Goal: Task Accomplishment & Management: Use online tool/utility

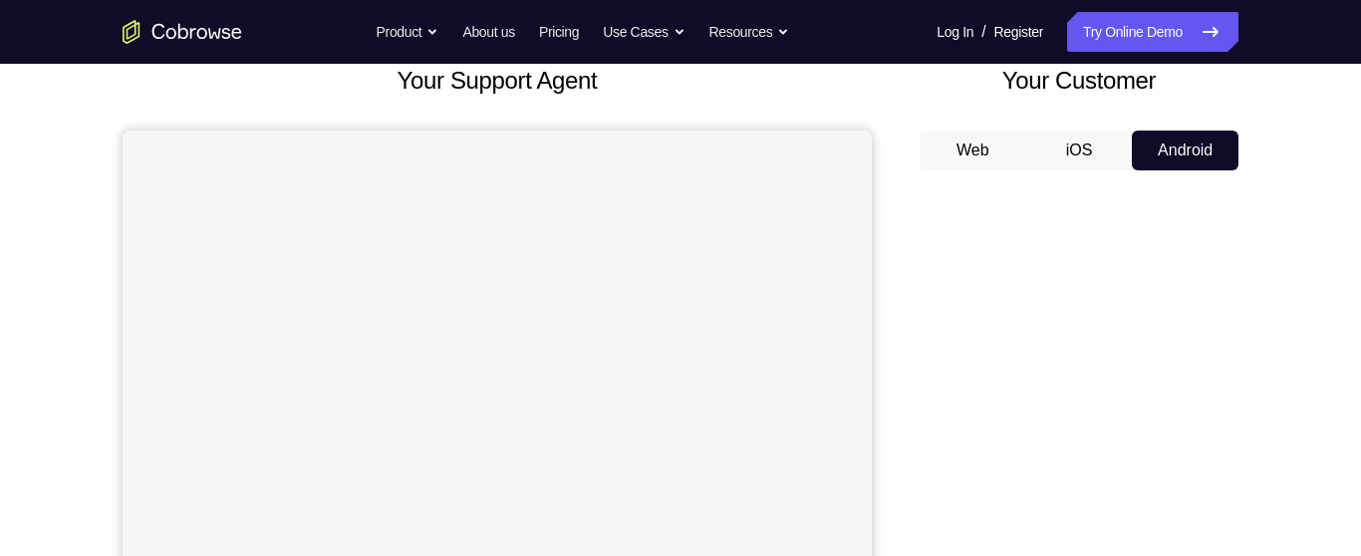
scroll to position [122, 0]
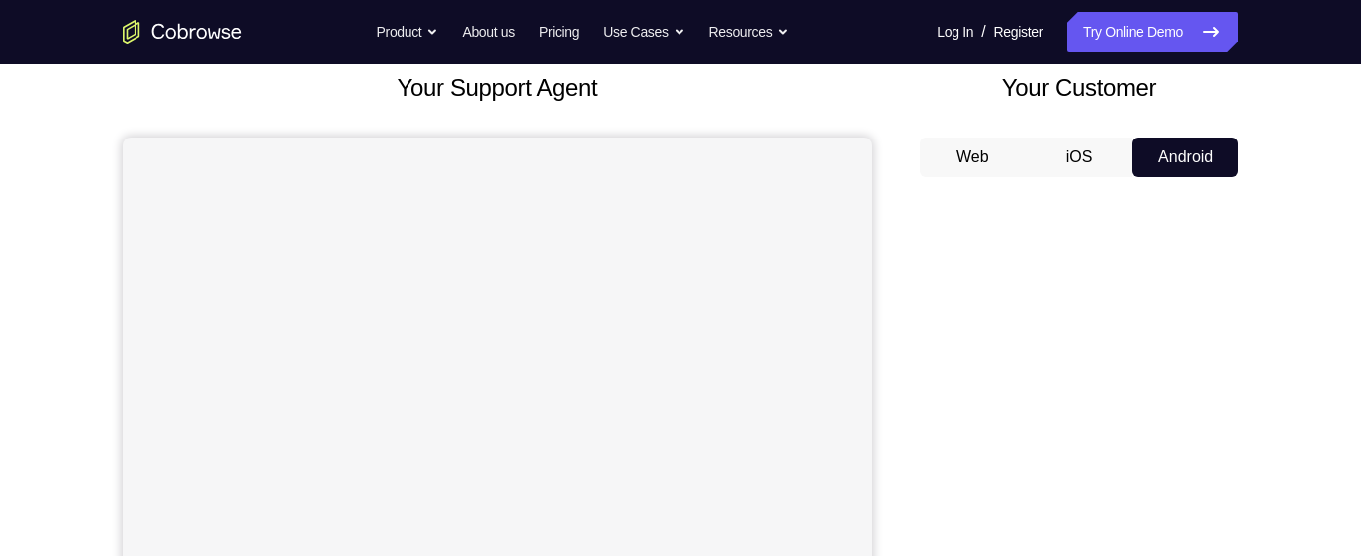
click at [1196, 151] on button "Android" at bounding box center [1185, 157] width 107 height 40
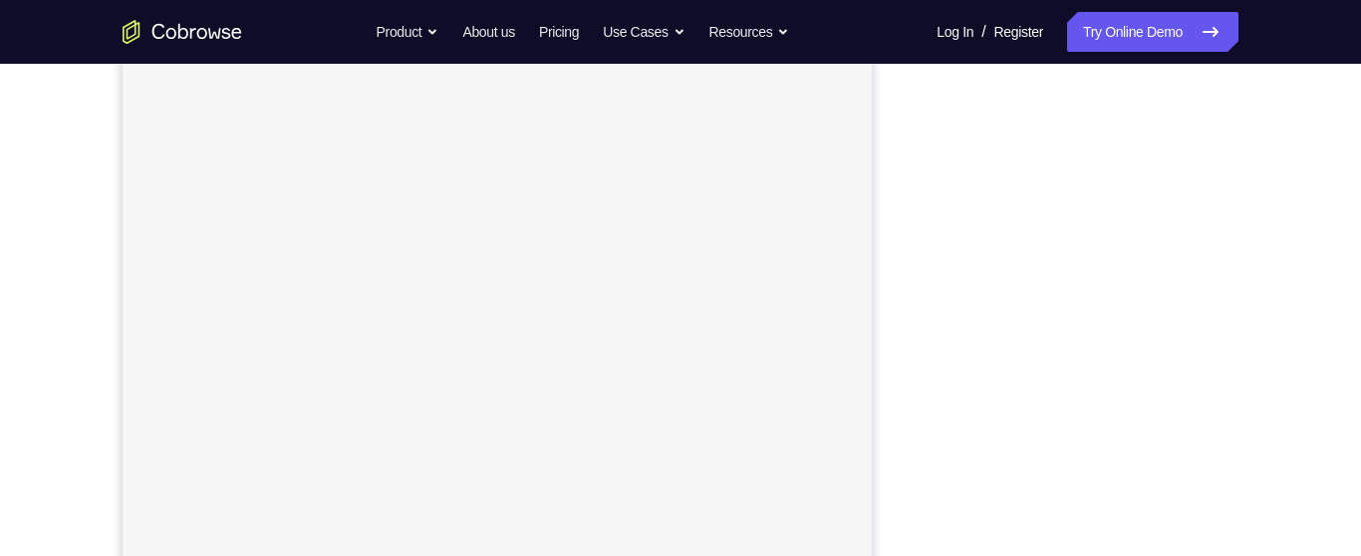
scroll to position [246, 0]
click at [1166, 31] on link "Try Online Demo" at bounding box center [1152, 32] width 171 height 40
click at [1163, 36] on link "Try Online Demo" at bounding box center [1152, 32] width 171 height 40
click at [1173, 35] on link "Try Online Demo" at bounding box center [1152, 32] width 171 height 40
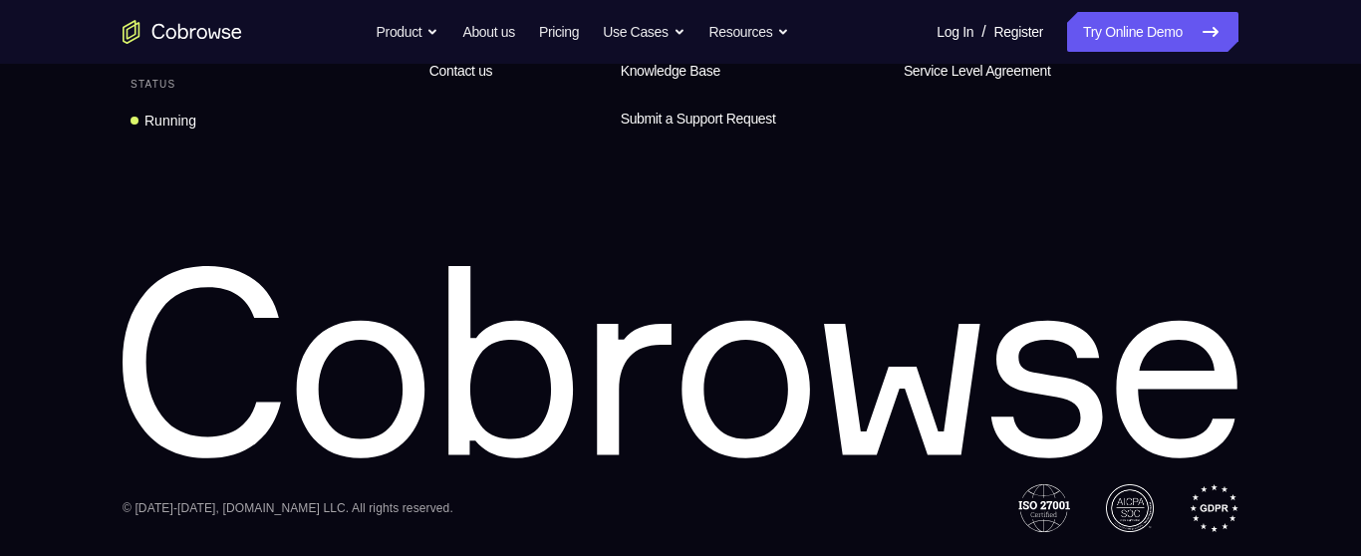
scroll to position [1600, 0]
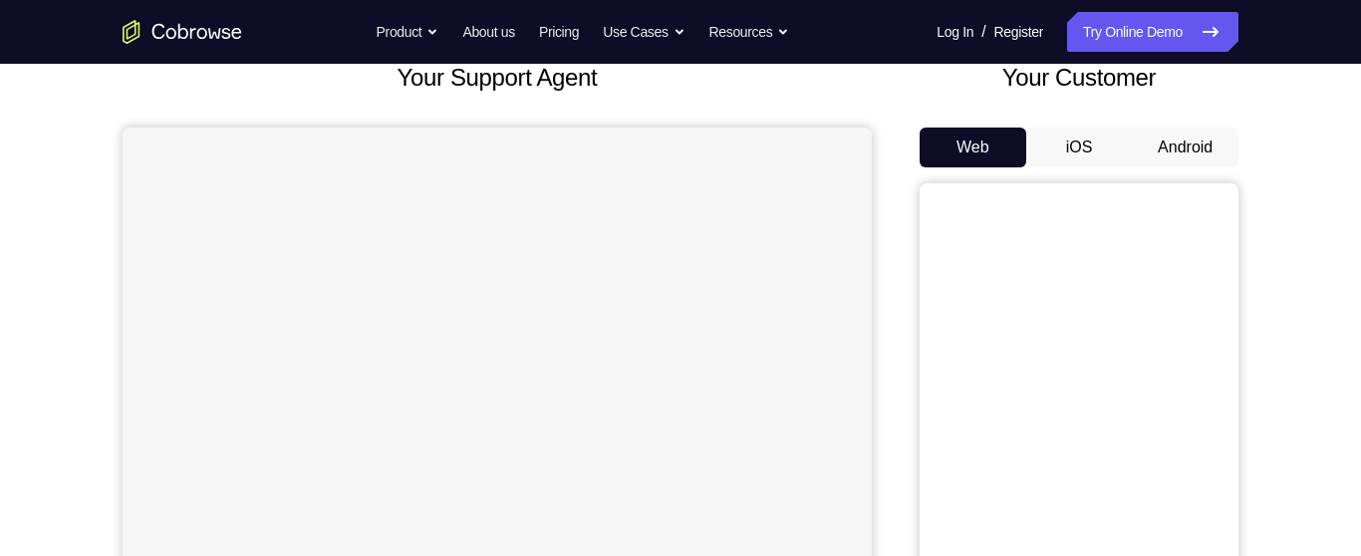
scroll to position [136, 0]
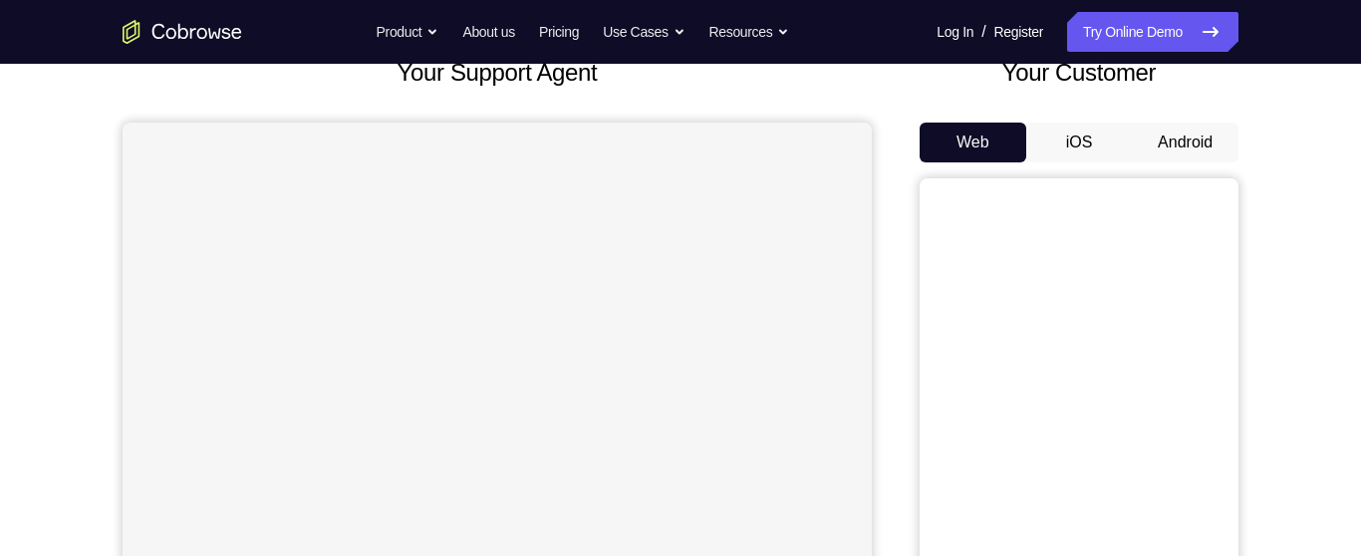
click at [1196, 133] on button "Android" at bounding box center [1185, 143] width 107 height 40
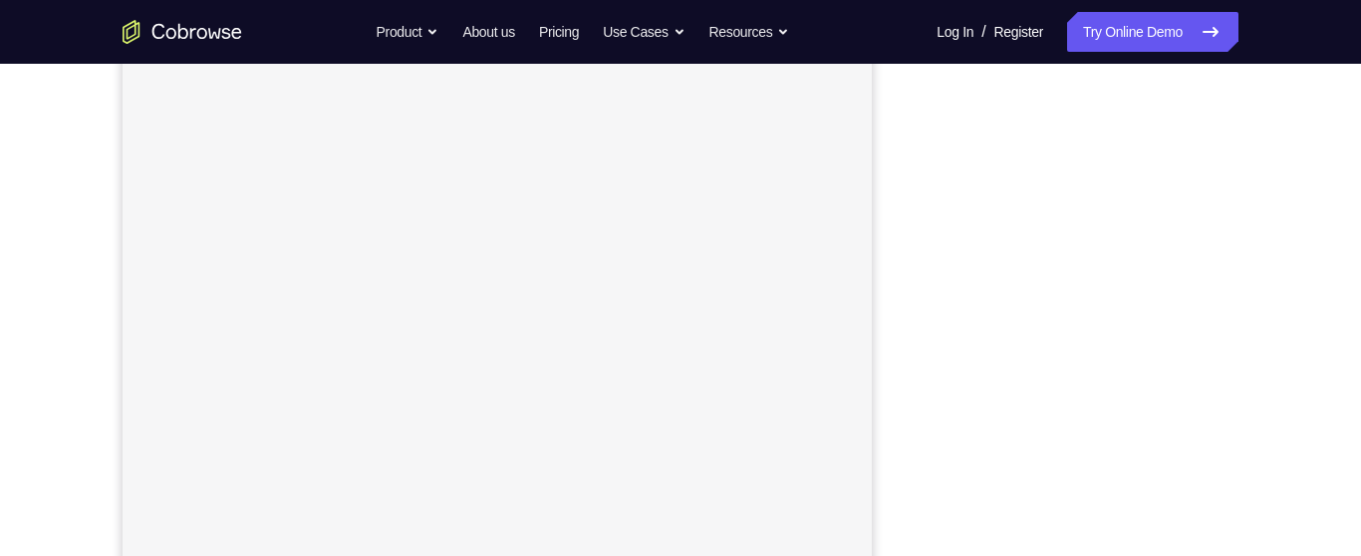
scroll to position [292, 0]
click at [1293, 212] on div "Your Support Agent Your Customer Web iOS Android Next Steps We’d be happy to gi…" at bounding box center [680, 429] width 1275 height 1314
